Goal: Task Accomplishment & Management: Use online tool/utility

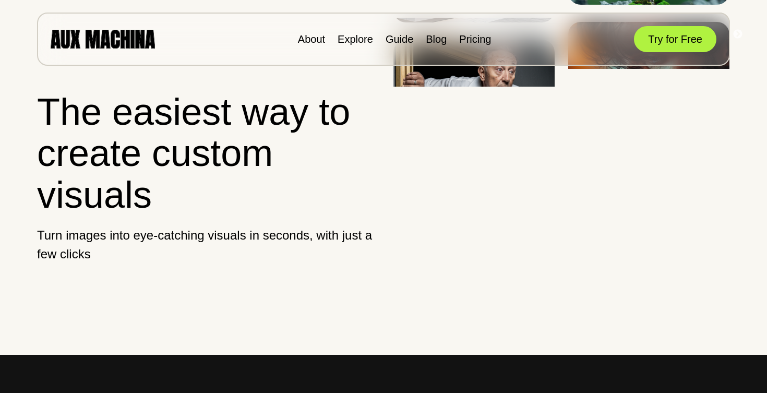
scroll to position [29, 0]
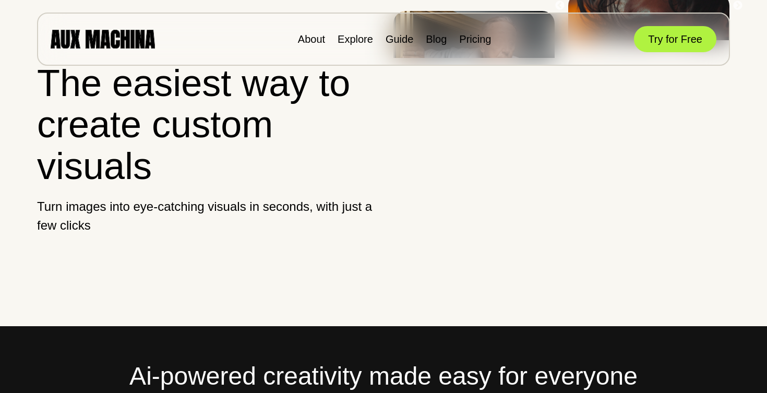
click at [419, 51] on div "About Explore Guide Blog Pricing Try for Free" at bounding box center [383, 39] width 693 height 53
click at [459, 43] on link "Pricing" at bounding box center [475, 38] width 32 height 11
click at [459, 42] on link "Pricing" at bounding box center [475, 38] width 32 height 11
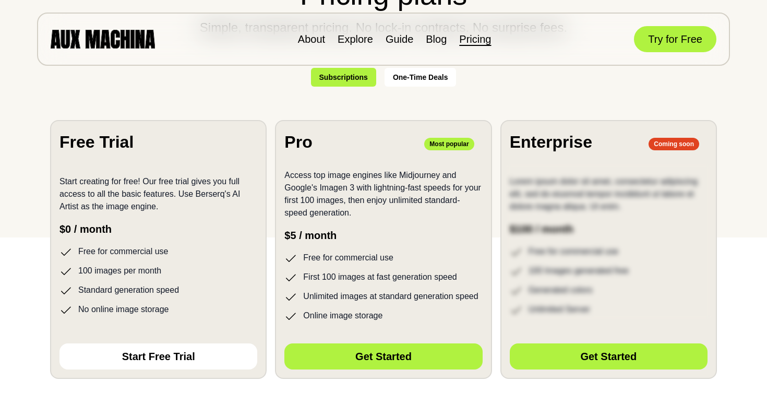
scroll to position [160, 0]
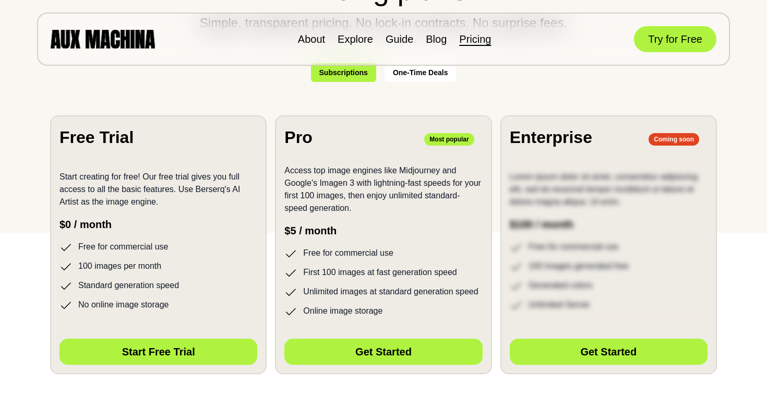
click at [225, 340] on button "Start Free Trial" at bounding box center [158, 352] width 198 height 26
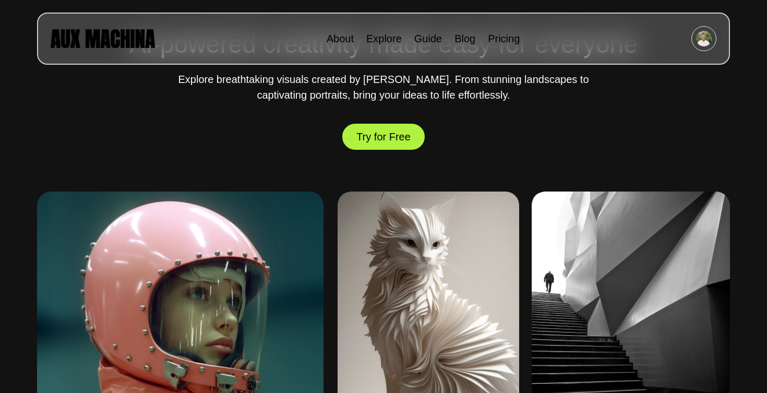
scroll to position [376, 0]
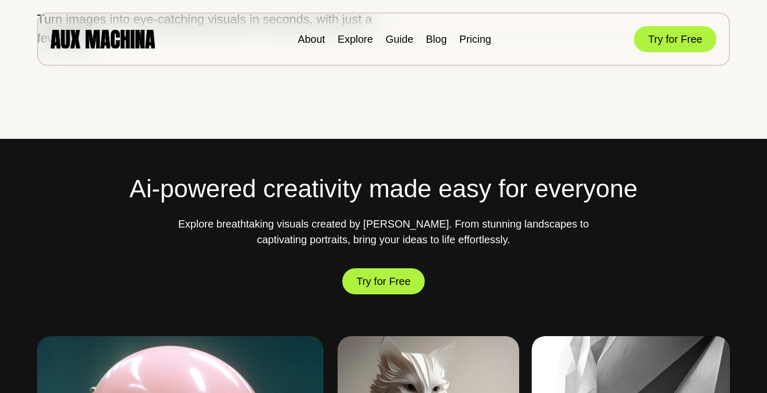
scroll to position [221, 0]
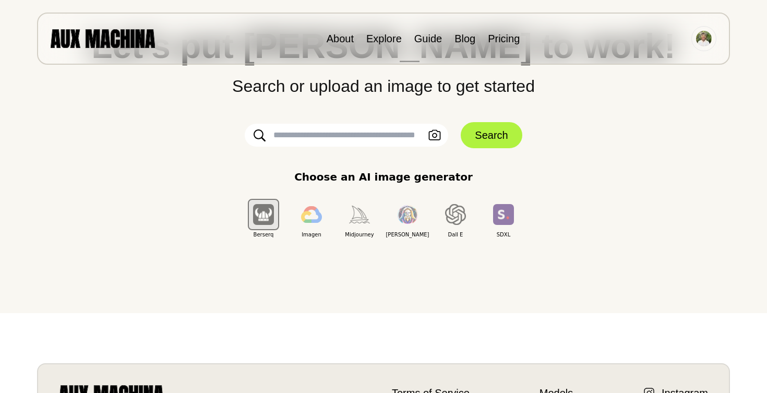
scroll to position [68, 0]
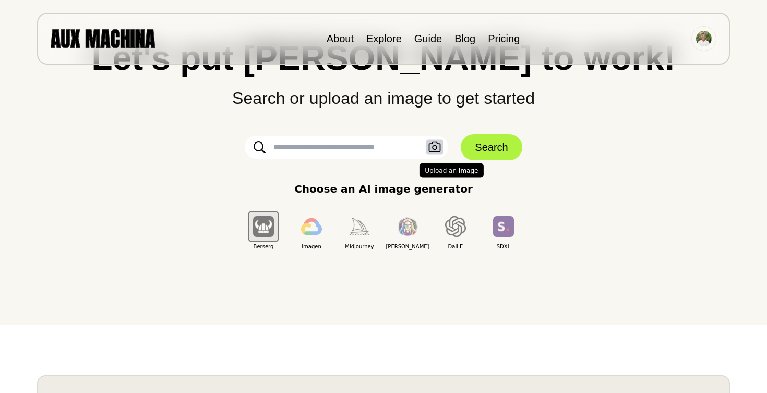
click at [431, 151] on icon "button" at bounding box center [434, 147] width 13 height 11
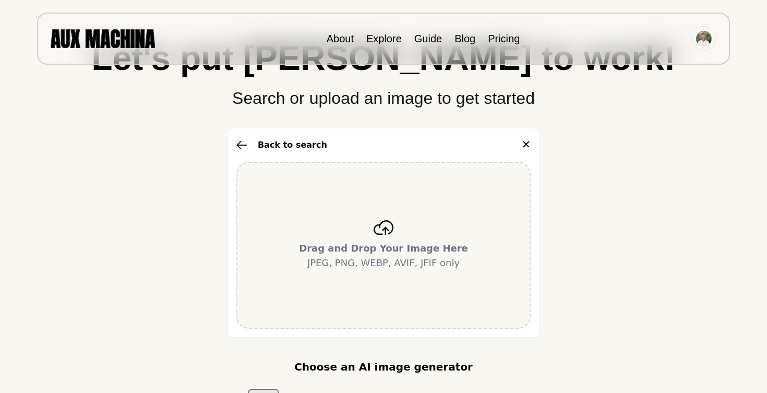
click at [316, 208] on div "Drag and Drop Your Image Here JPEG, PNG, WEBP, AVIF, JFIF only" at bounding box center [383, 245] width 294 height 167
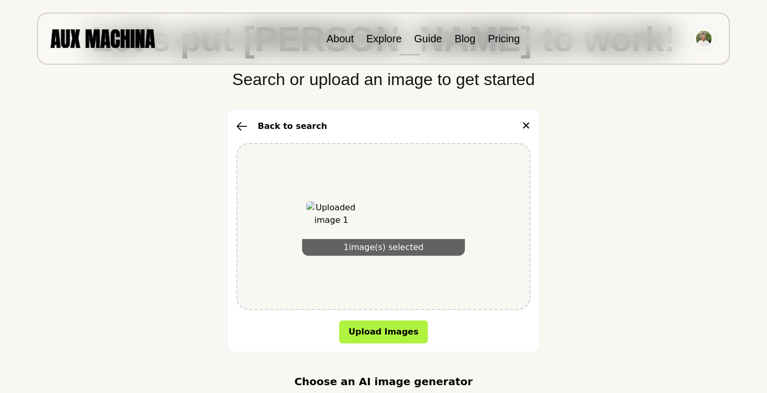
scroll to position [115, 0]
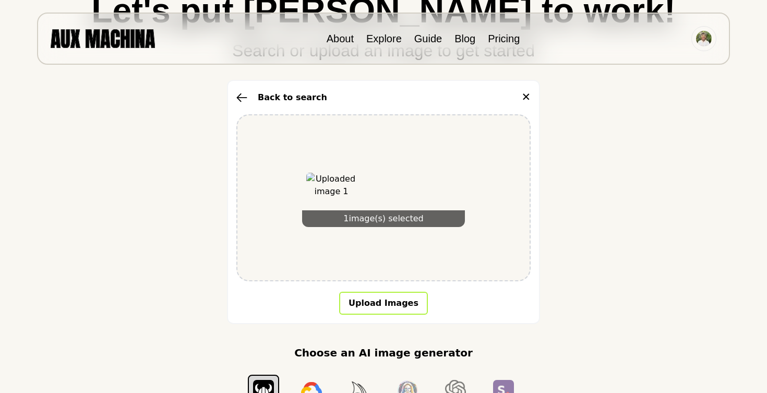
click at [392, 299] on button "Upload Images" at bounding box center [383, 303] width 89 height 23
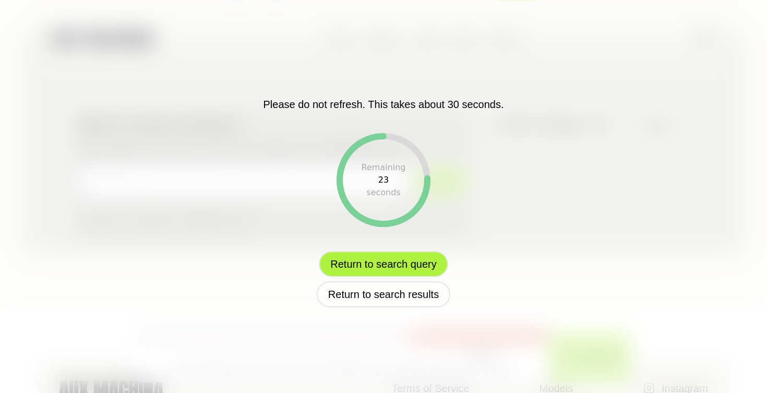
click at [420, 261] on button "Return to search query" at bounding box center [383, 264] width 129 height 26
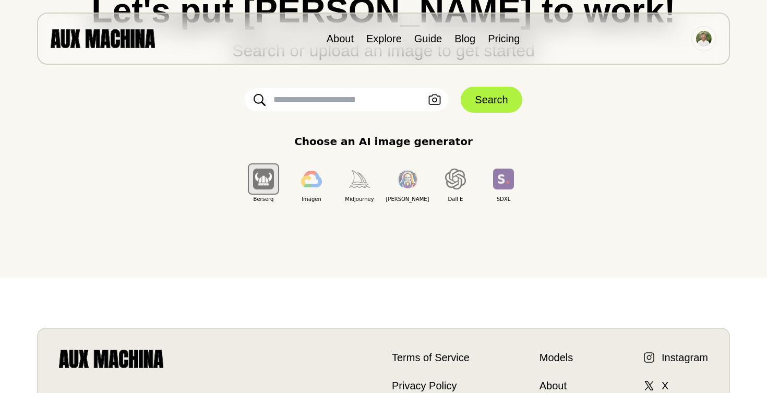
click at [444, 104] on input "text" at bounding box center [347, 99] width 204 height 23
click at [439, 103] on icon "button" at bounding box center [434, 99] width 13 height 11
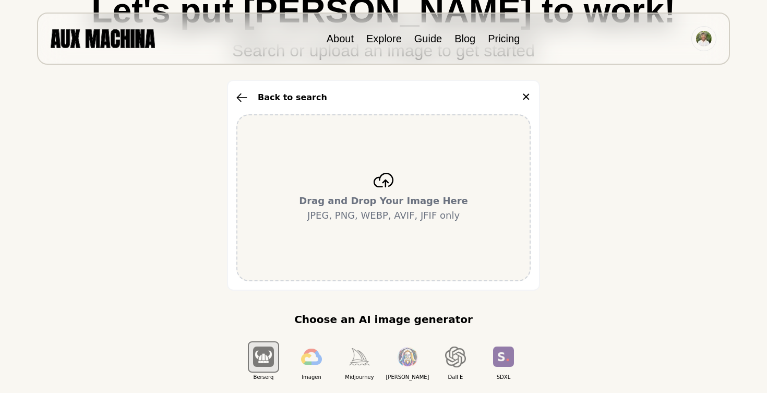
click at [357, 152] on div "Drag and Drop Your Image Here JPEG, PNG, WEBP, AVIF, JFIF only" at bounding box center [383, 197] width 294 height 167
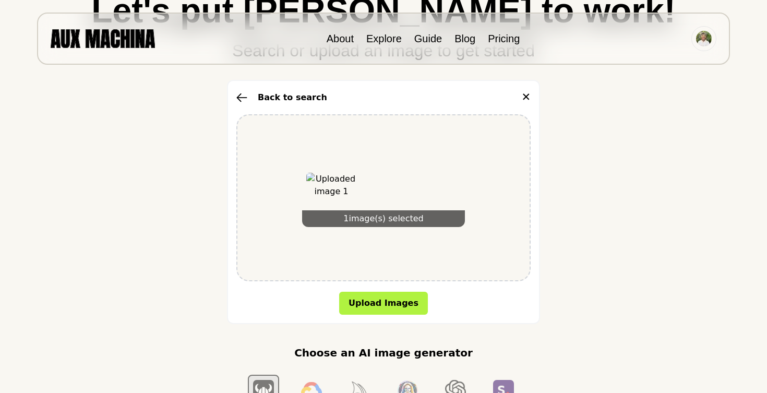
scroll to position [161, 0]
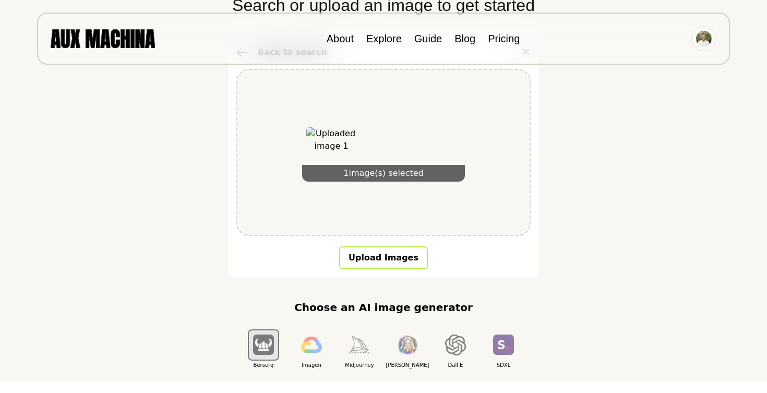
click at [392, 253] on button "Upload Images" at bounding box center [383, 257] width 89 height 23
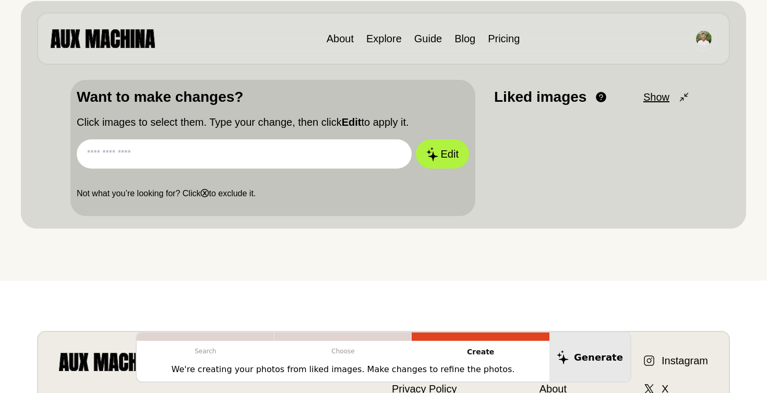
scroll to position [137, 0]
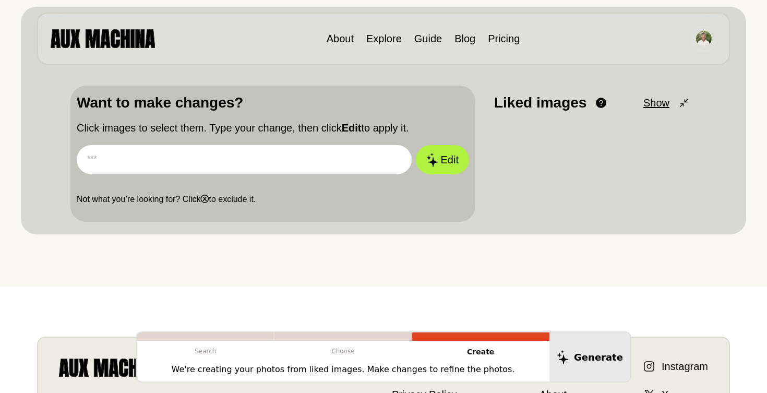
click at [394, 335] on div at bounding box center [344, 336] width 138 height 8
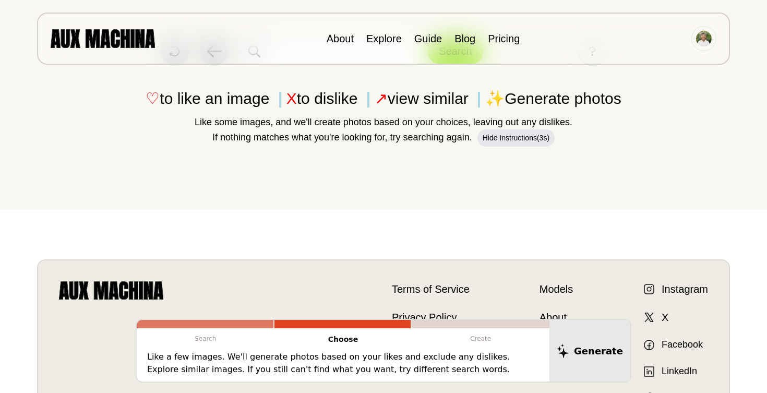
scroll to position [138, 0]
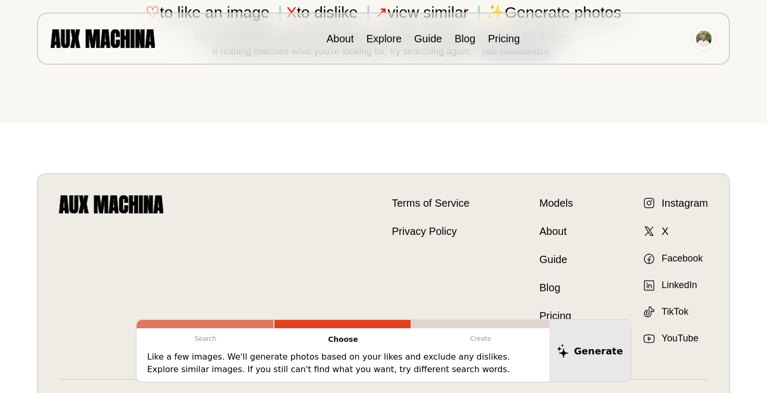
click at [228, 341] on p "Search" at bounding box center [206, 338] width 138 height 21
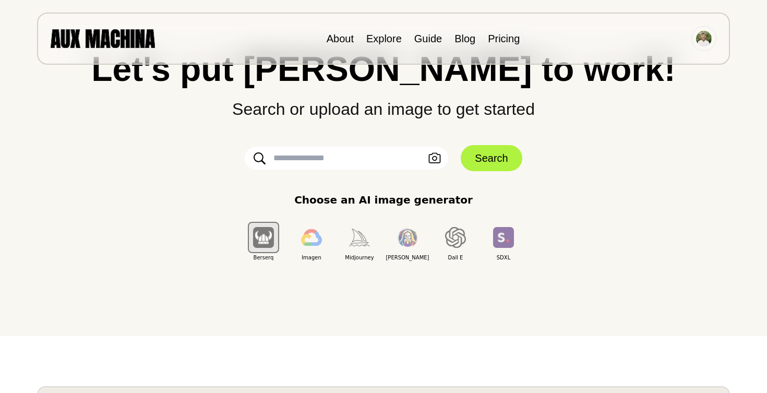
scroll to position [39, 0]
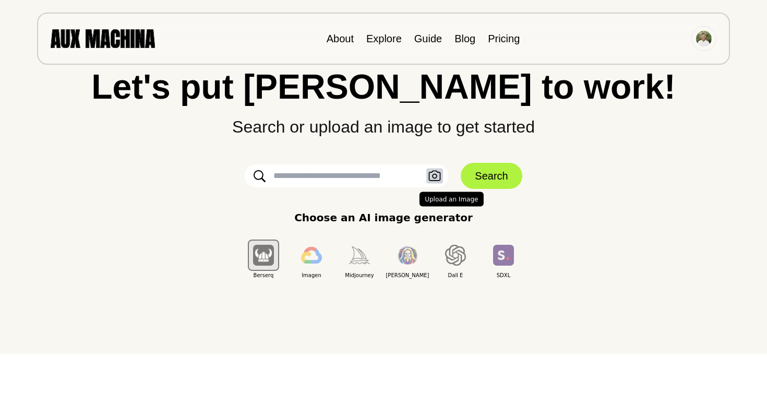
click at [433, 174] on icon "button" at bounding box center [434, 176] width 13 height 11
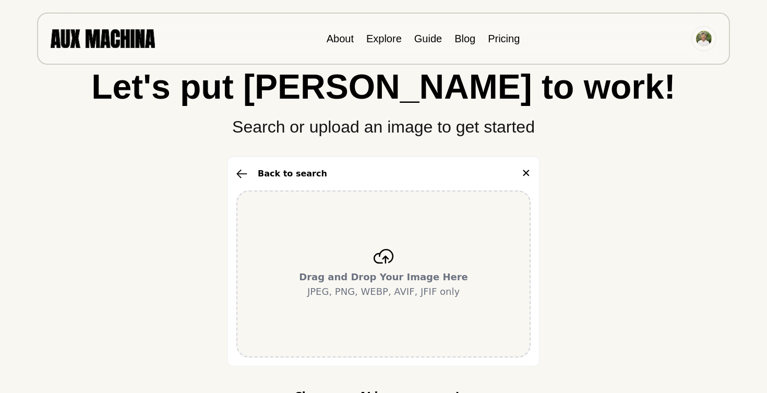
click at [350, 253] on div "Drag and Drop Your Image Here JPEG, PNG, WEBP, AVIF, JFIF only" at bounding box center [383, 273] width 294 height 167
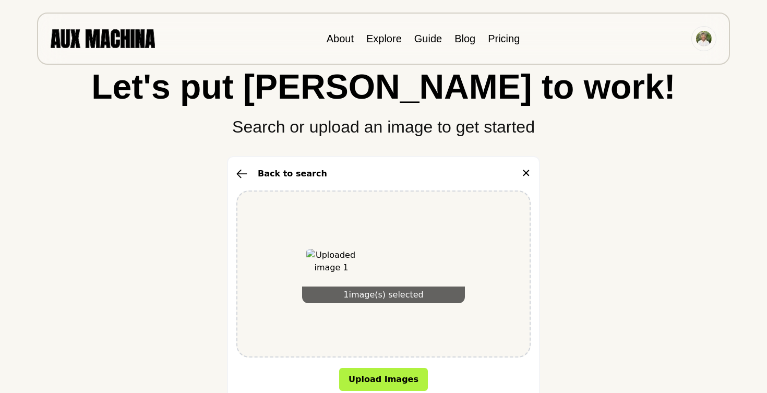
scroll to position [282, 0]
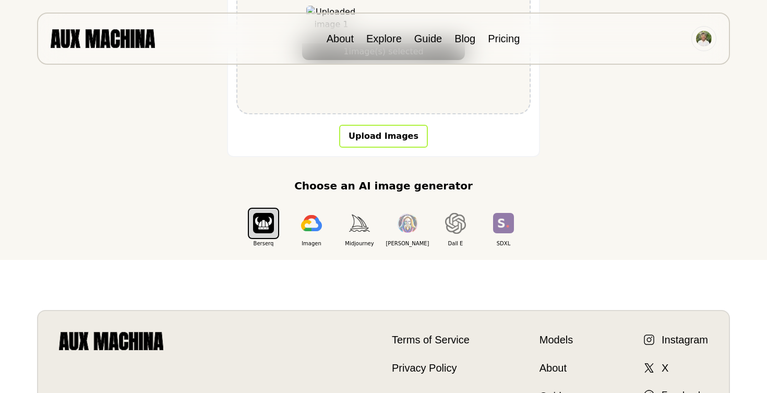
click at [377, 134] on button "Upload Images" at bounding box center [383, 136] width 89 height 23
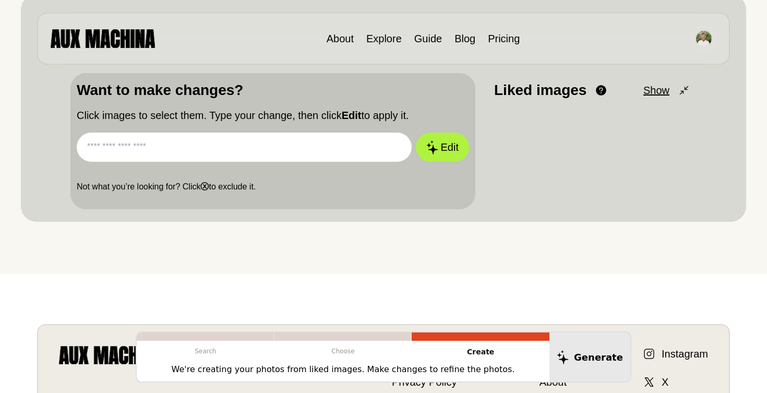
scroll to position [84, 0]
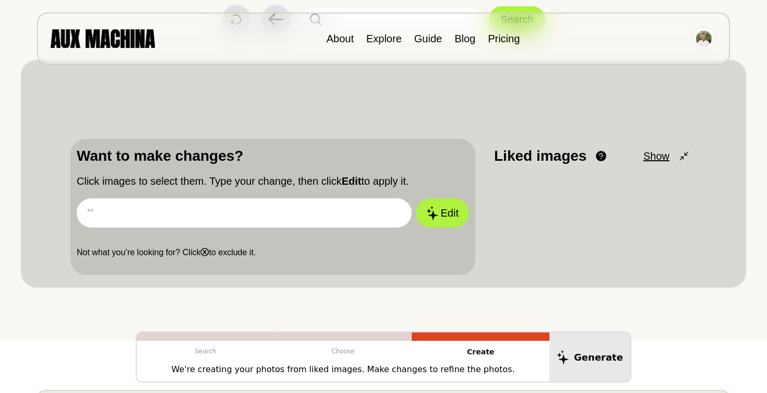
click at [566, 194] on div at bounding box center [592, 224] width 196 height 89
click at [629, 189] on div at bounding box center [592, 224] width 196 height 89
click at [649, 147] on div "Liked images View and reorder your liked images. Drag and drop to rearrange the…" at bounding box center [592, 156] width 196 height 22
click at [648, 155] on span "Minimize" at bounding box center [648, 156] width 41 height 16
click at [651, 155] on span "Show" at bounding box center [656, 156] width 26 height 16
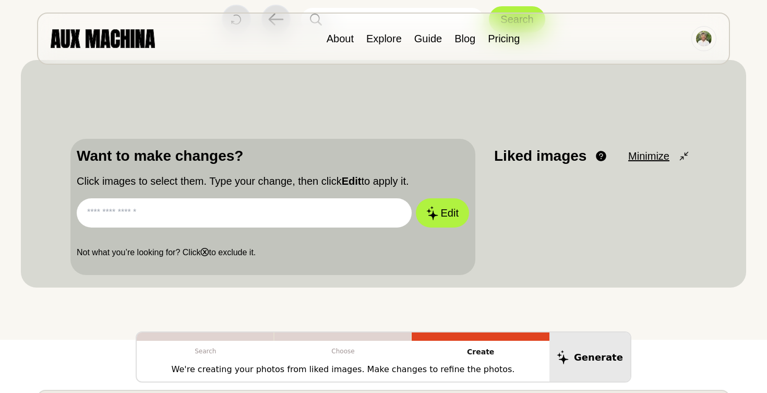
click at [675, 157] on button "Minimize" at bounding box center [659, 156] width 62 height 16
click at [686, 157] on icon at bounding box center [684, 156] width 13 height 13
click at [548, 221] on div at bounding box center [592, 224] width 196 height 89
click at [378, 207] on input "text" at bounding box center [244, 212] width 335 height 29
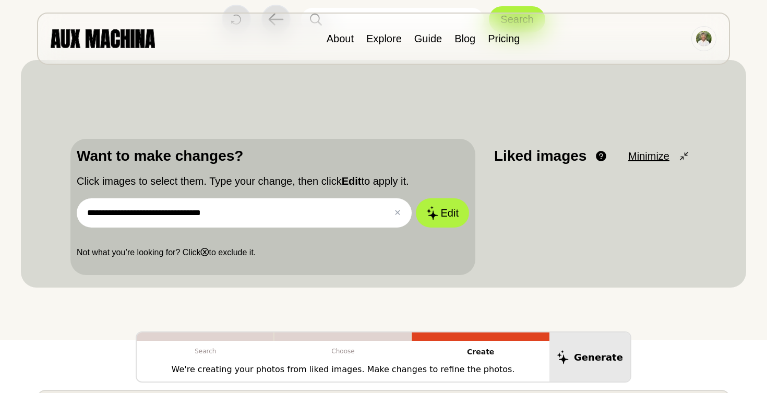
type input "**********"
click at [442, 213] on button "Edit" at bounding box center [442, 212] width 53 height 29
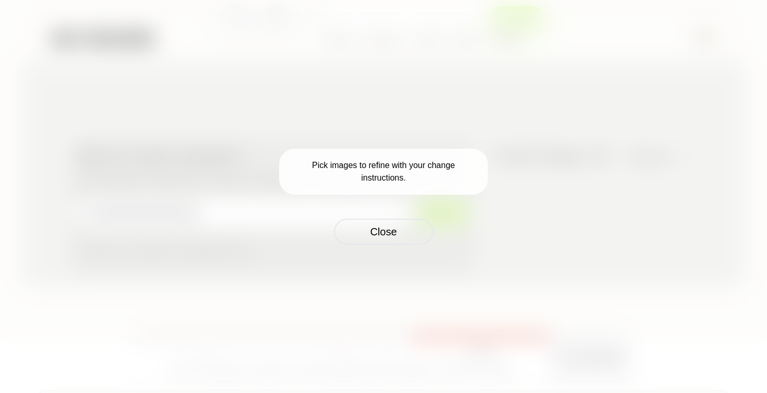
click at [373, 168] on p "Pick images to refine with your change instructions." at bounding box center [383, 172] width 209 height 46
click at [386, 240] on button "Close" at bounding box center [383, 232] width 99 height 26
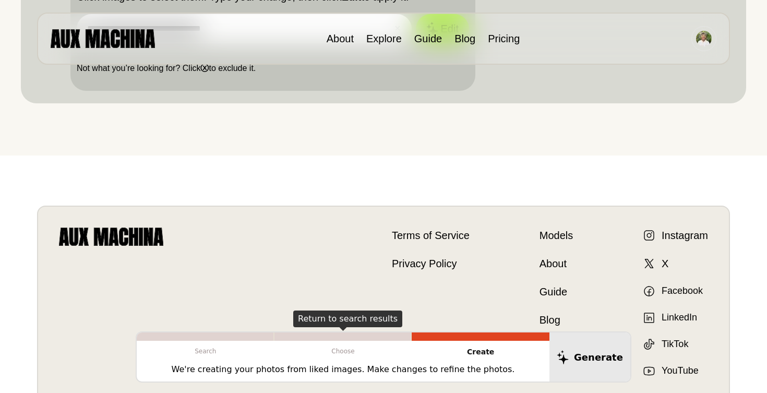
click at [360, 343] on p "Choose" at bounding box center [344, 351] width 138 height 21
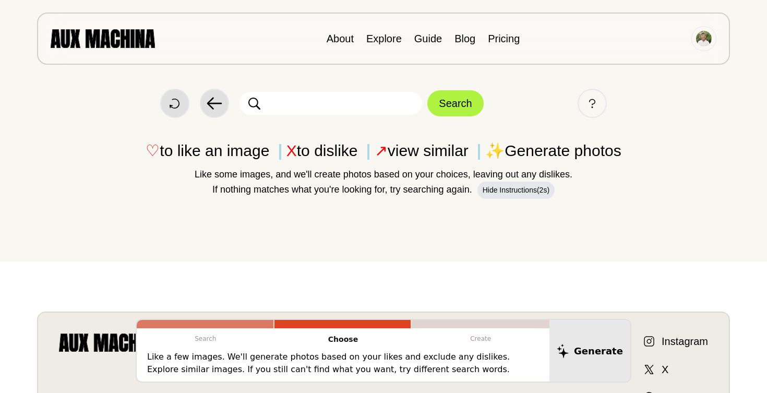
scroll to position [0, 0]
click at [252, 156] on p "♡ to like an image X to dislike ↗ view similar ✨ Generate photos" at bounding box center [383, 150] width 725 height 23
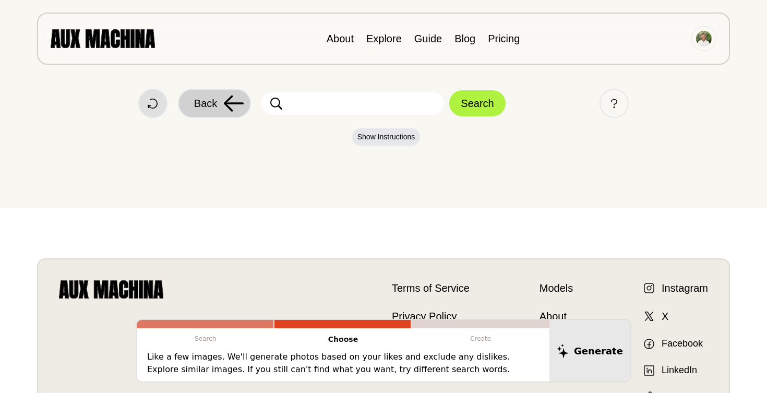
click at [206, 100] on span "Back" at bounding box center [205, 104] width 23 height 16
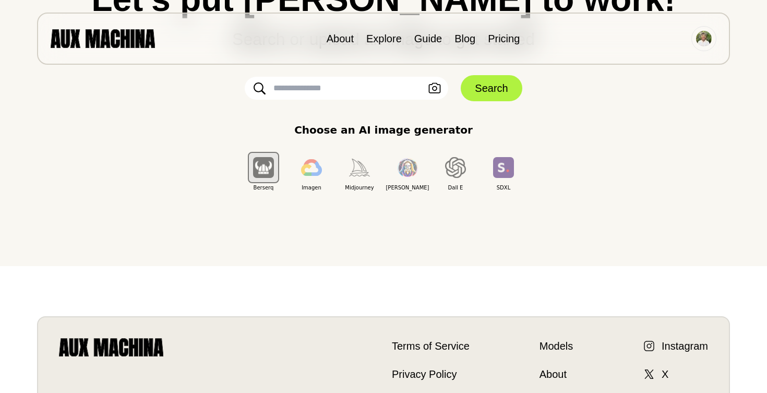
scroll to position [137, 0]
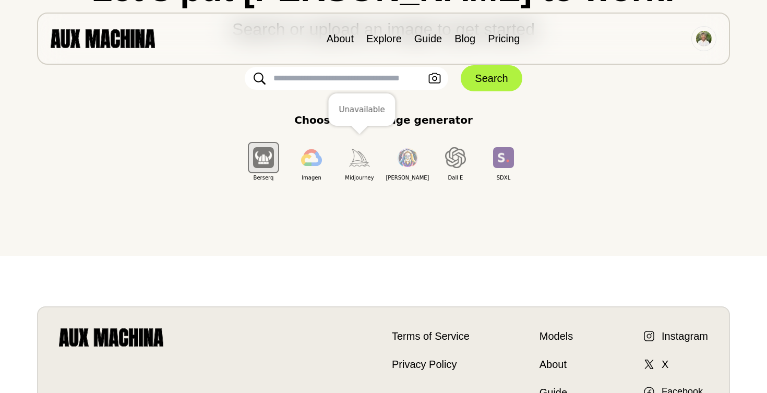
click at [360, 159] on img "button" at bounding box center [359, 157] width 21 height 17
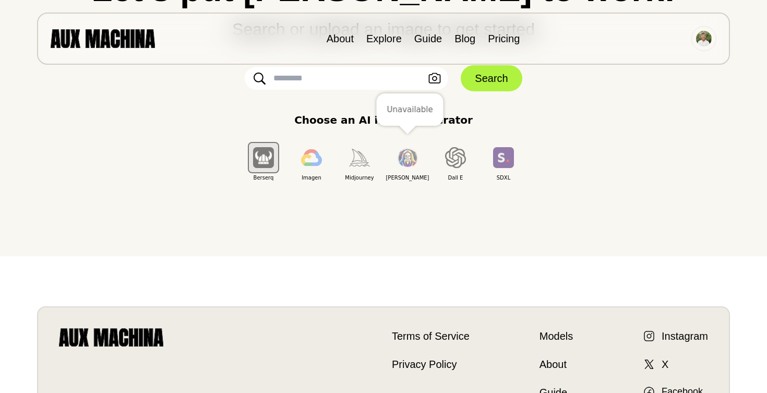
click at [402, 155] on button "button" at bounding box center [407, 157] width 31 height 31
click at [440, 151] on E "button" at bounding box center [455, 157] width 31 height 31
click at [497, 152] on img "button" at bounding box center [503, 157] width 21 height 20
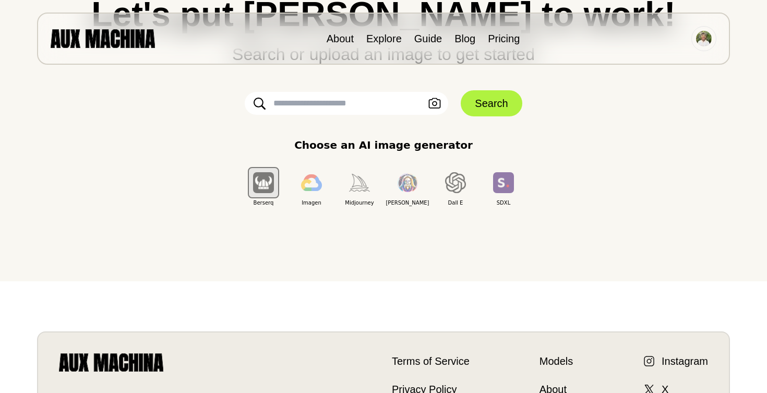
scroll to position [84, 0]
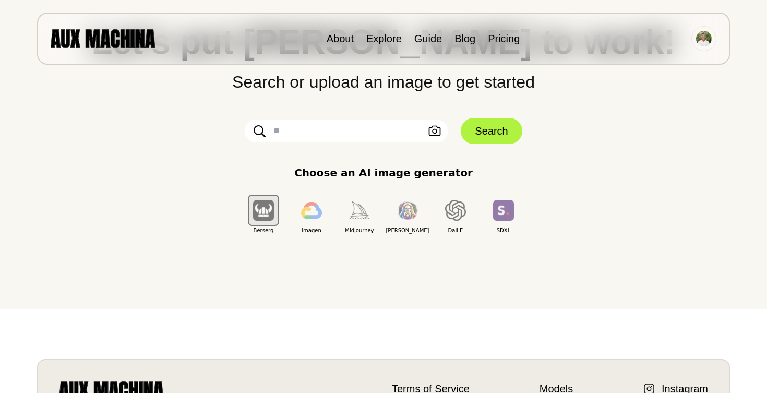
click at [395, 136] on input "text" at bounding box center [347, 131] width 204 height 23
type input "*"
paste input "**********"
type input "**********"
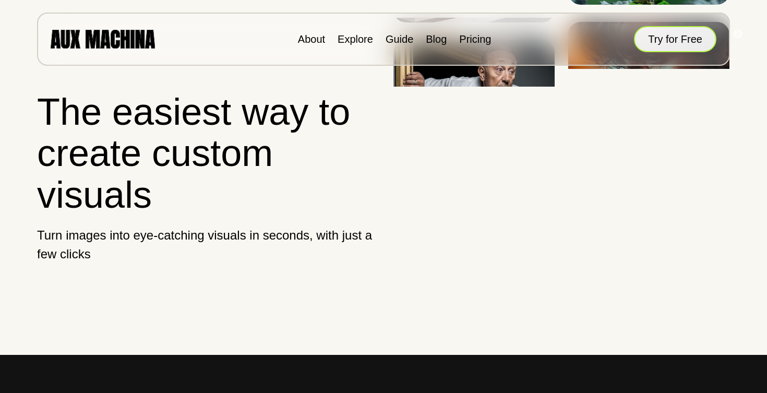
click at [650, 41] on button "Try for Free" at bounding box center [675, 39] width 82 height 26
